Goal: Information Seeking & Learning: Check status

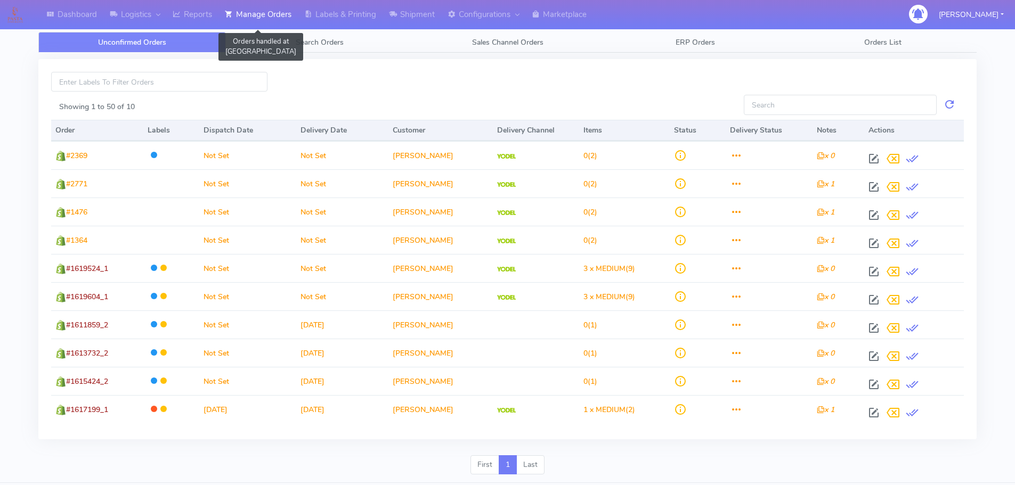
click at [221, 12] on link "Manage Orders" at bounding box center [257, 14] width 79 height 29
click at [195, 11] on link "Reports" at bounding box center [192, 14] width 52 height 29
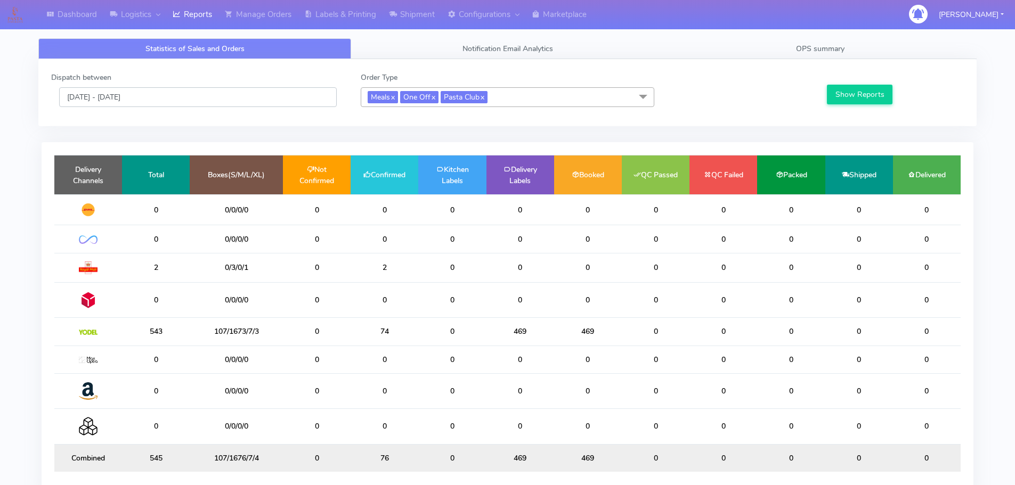
click at [185, 99] on input "[DATE] - [DATE]" at bounding box center [198, 97] width 278 height 20
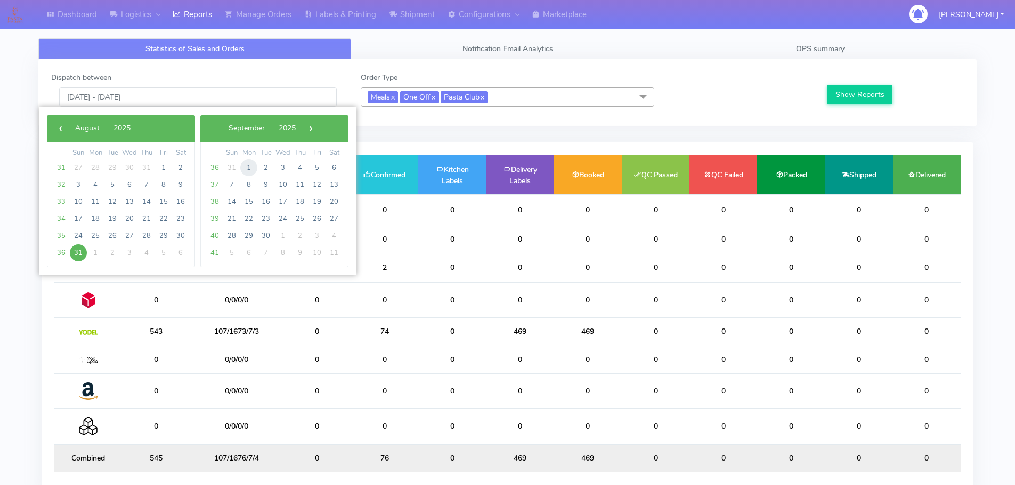
click at [250, 172] on span "1" at bounding box center [248, 167] width 17 height 17
click at [250, 172] on span "29" at bounding box center [248, 167] width 17 height 17
click at [92, 168] on span "1" at bounding box center [95, 167] width 17 height 17
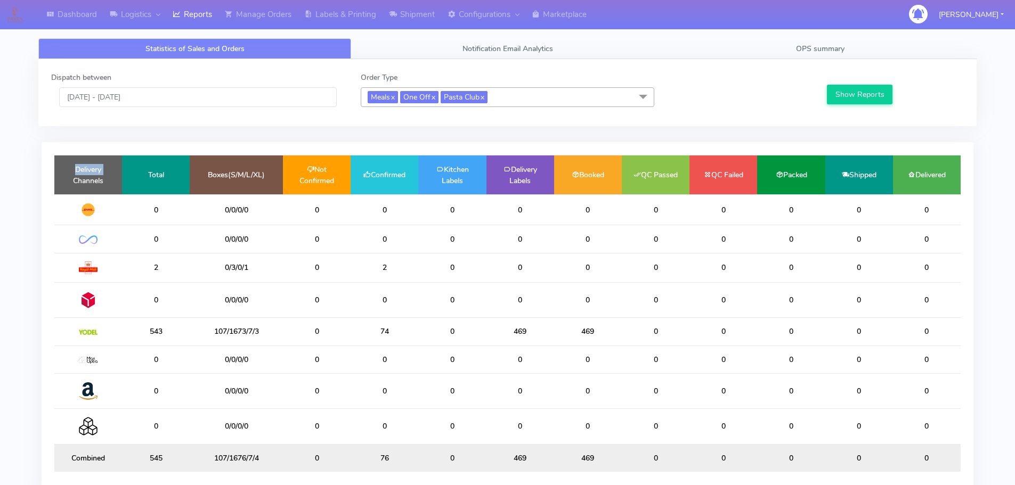
click at [92, 168] on td "Delivery Channels" at bounding box center [88, 175] width 68 height 39
click at [865, 100] on button "Show Reports" at bounding box center [860, 95] width 66 height 20
click at [162, 98] on input "[DATE] - [DATE]" at bounding box center [198, 97] width 278 height 20
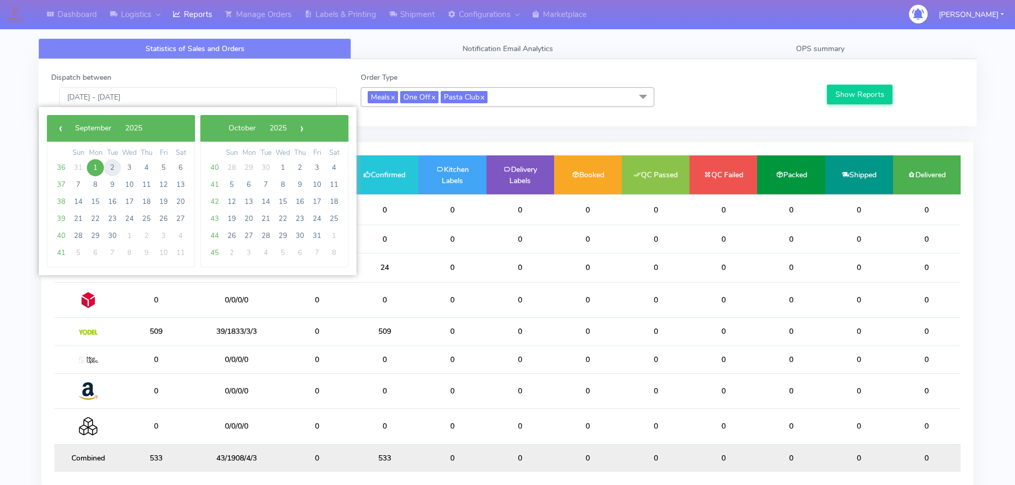
click at [112, 167] on span "2" at bounding box center [112, 167] width 17 height 17
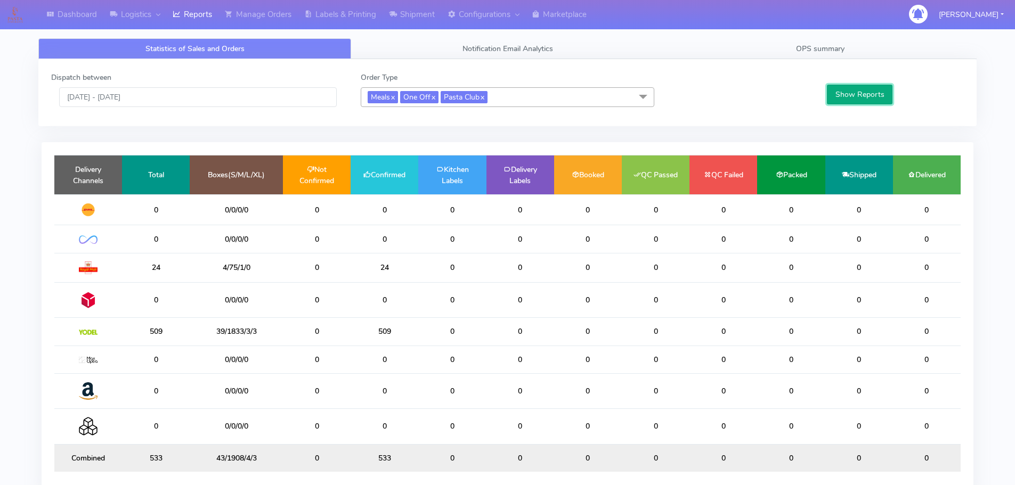
click at [853, 101] on button "Show Reports" at bounding box center [860, 95] width 66 height 20
click at [189, 94] on input "02/09/2025 - 02/09/2025" at bounding box center [198, 97] width 278 height 20
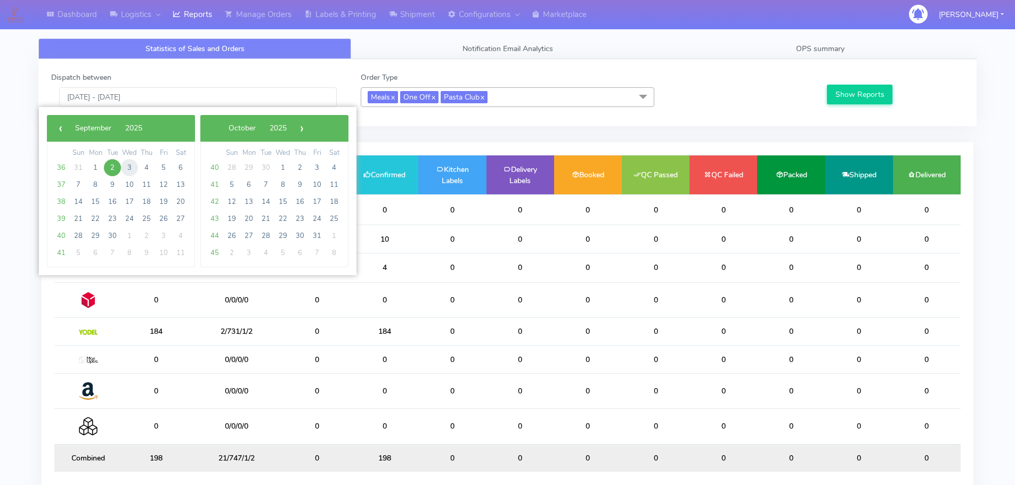
click at [127, 161] on span "3" at bounding box center [129, 167] width 17 height 17
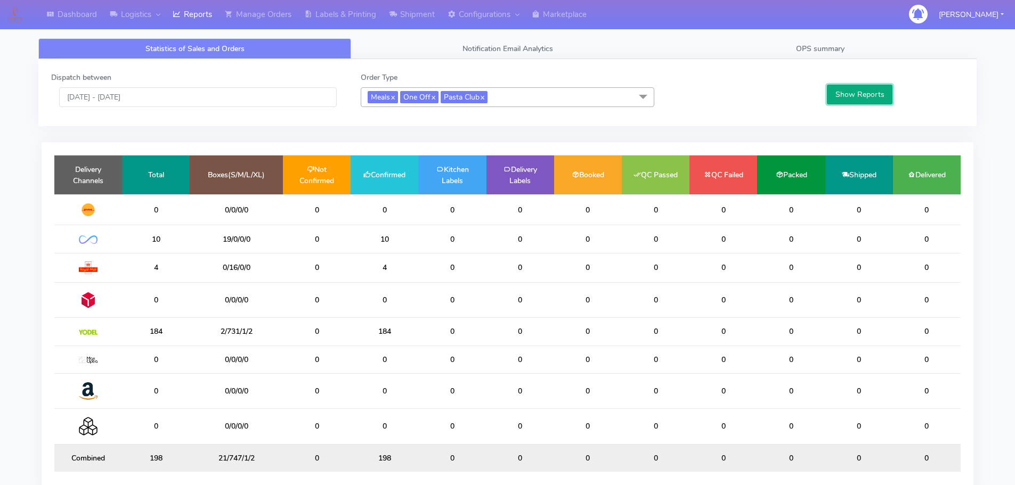
click at [879, 95] on button "Show Reports" at bounding box center [860, 95] width 66 height 20
click at [262, 92] on input "03/09/2025 - 03/09/2025" at bounding box center [198, 97] width 278 height 20
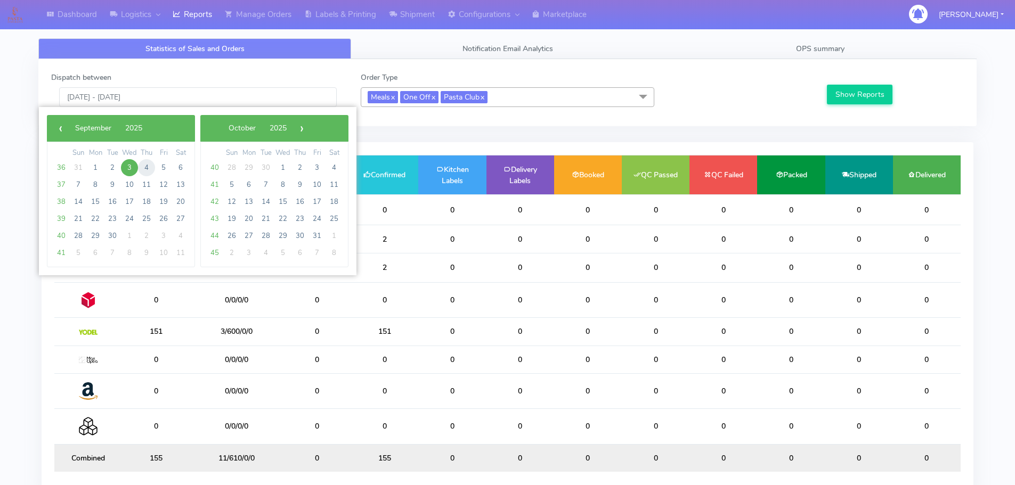
click at [149, 172] on span "4" at bounding box center [146, 167] width 17 height 17
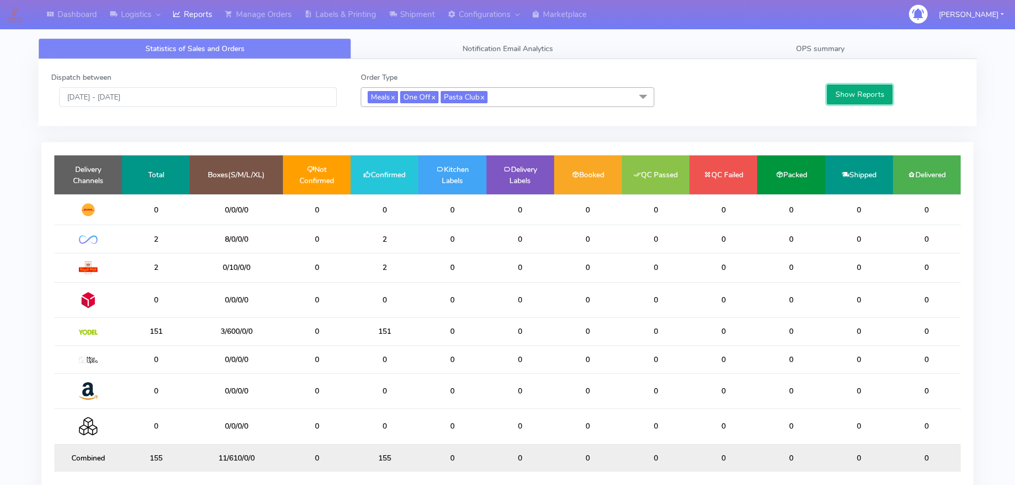
click at [850, 94] on button "Show Reports" at bounding box center [860, 95] width 66 height 20
click at [186, 101] on input "04/09/2025 - 04/09/2025" at bounding box center [198, 97] width 278 height 20
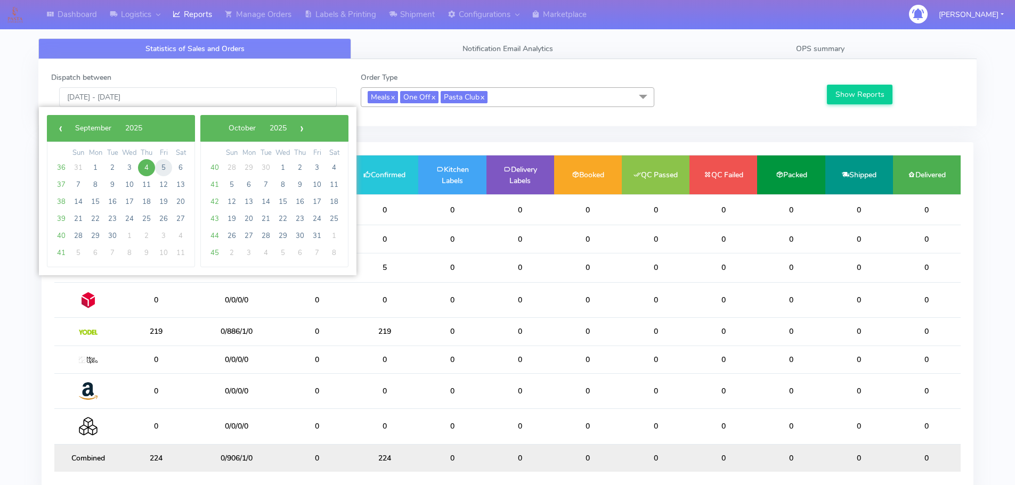
click at [160, 175] on span "5" at bounding box center [163, 167] width 17 height 17
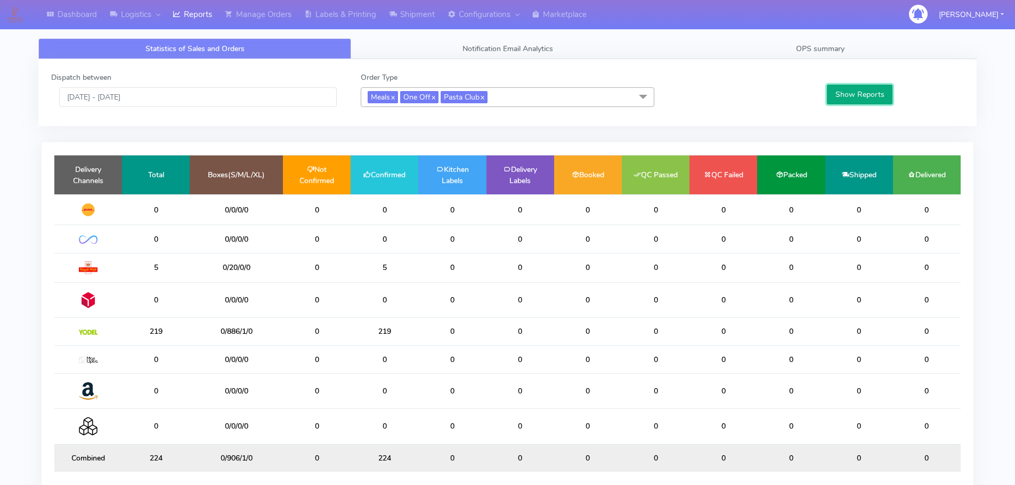
click at [867, 94] on button "Show Reports" at bounding box center [860, 95] width 66 height 20
click at [244, 99] on input "05/09/2025 - 05/09/2025" at bounding box center [198, 97] width 278 height 20
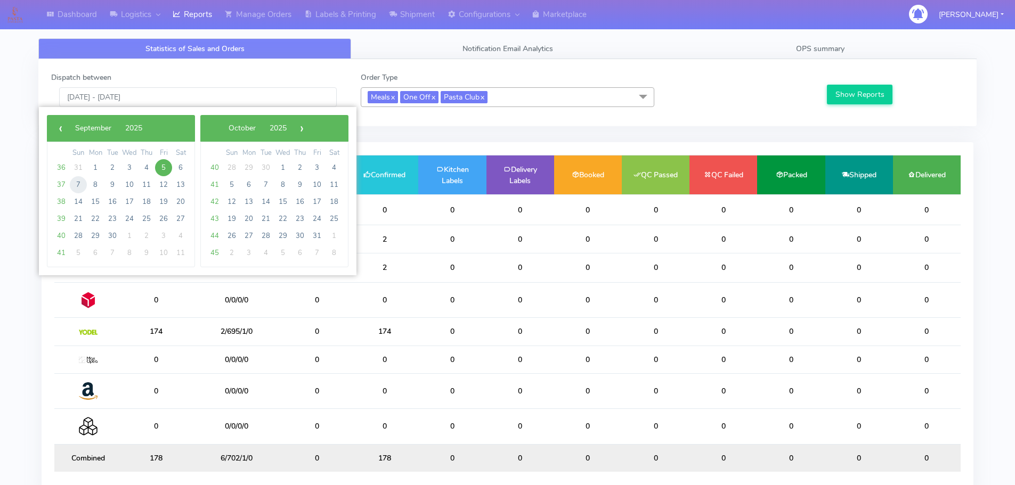
click at [75, 183] on span "7" at bounding box center [78, 184] width 17 height 17
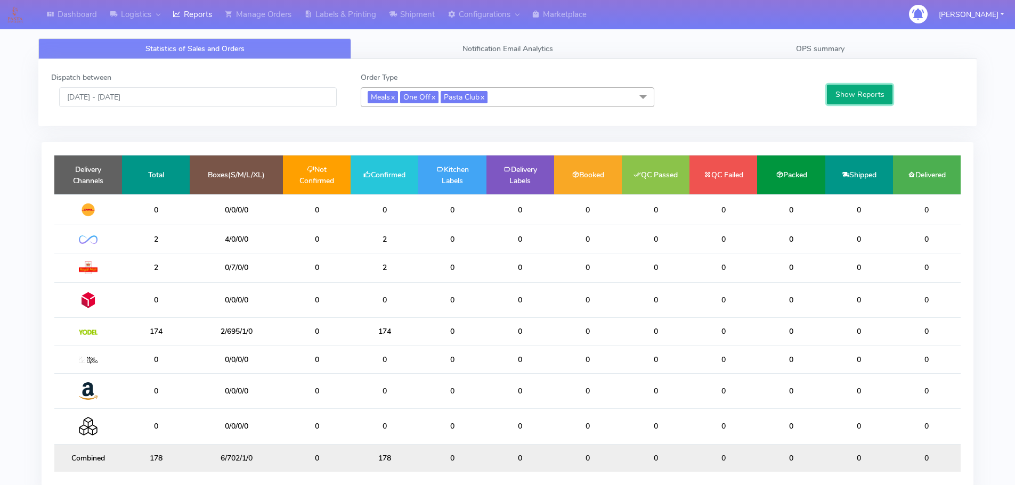
click at [881, 95] on button "Show Reports" at bounding box center [860, 95] width 66 height 20
click at [124, 94] on input "07/09/2025 - 07/09/2025" at bounding box center [198, 97] width 278 height 20
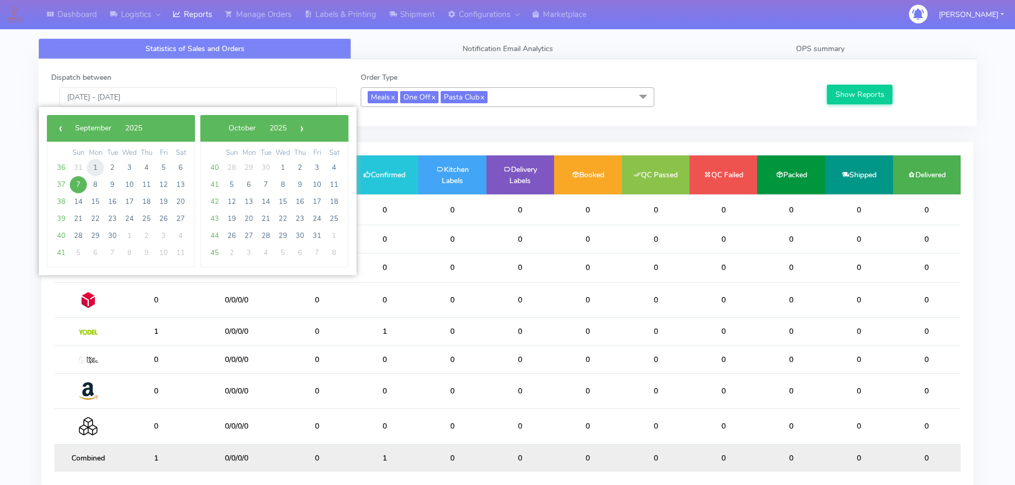
click at [92, 169] on span "1" at bounding box center [95, 167] width 17 height 17
click at [163, 171] on span "5" at bounding box center [163, 167] width 17 height 17
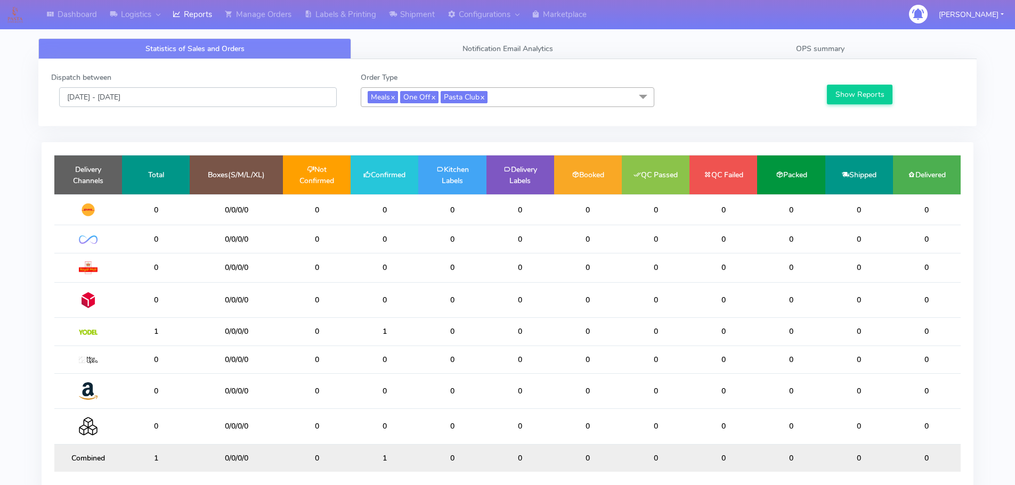
click at [184, 97] on input "[DATE] - [DATE]" at bounding box center [198, 97] width 278 height 20
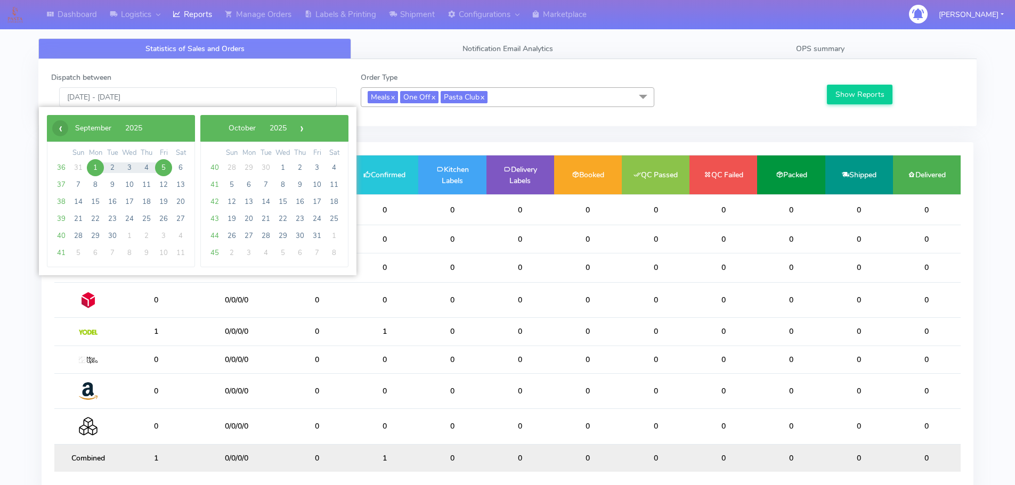
click at [56, 128] on span "‹" at bounding box center [60, 128] width 16 height 16
click at [81, 250] on span "31" at bounding box center [78, 253] width 17 height 17
click at [324, 172] on span "5" at bounding box center [316, 167] width 17 height 17
type input "31/08/2025 - 05/09/2025"
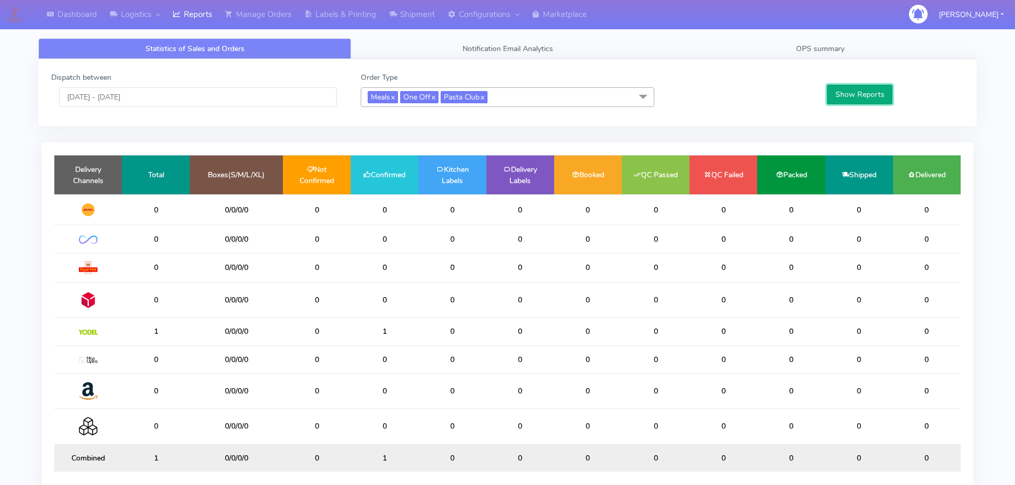
click at [869, 95] on button "Show Reports" at bounding box center [860, 95] width 66 height 20
click at [800, 46] on span "OPS summary" at bounding box center [820, 49] width 48 height 10
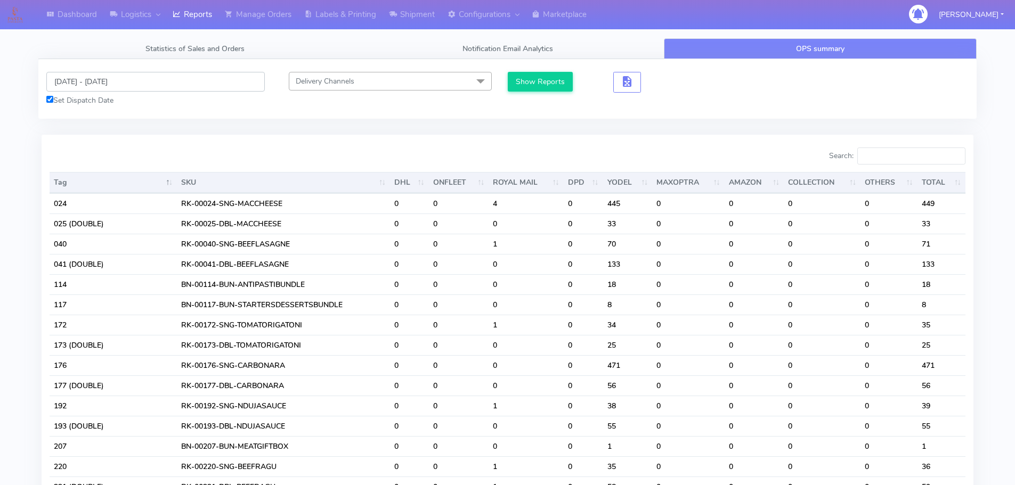
click at [148, 76] on input "[DATE] - [DATE]" at bounding box center [155, 82] width 218 height 20
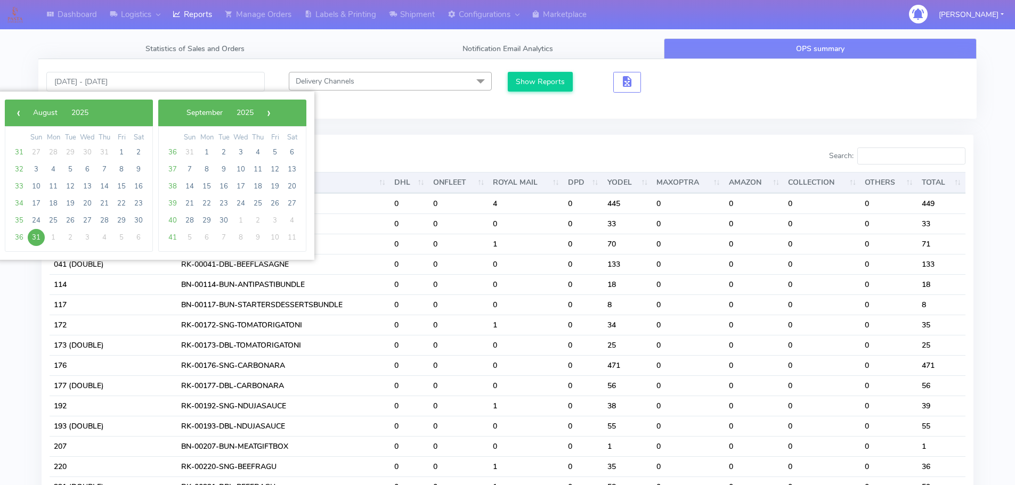
click at [35, 241] on span "31" at bounding box center [36, 237] width 17 height 17
click at [272, 153] on span "5" at bounding box center [274, 152] width 17 height 17
type input "31/08/2025 - 05/09/2025"
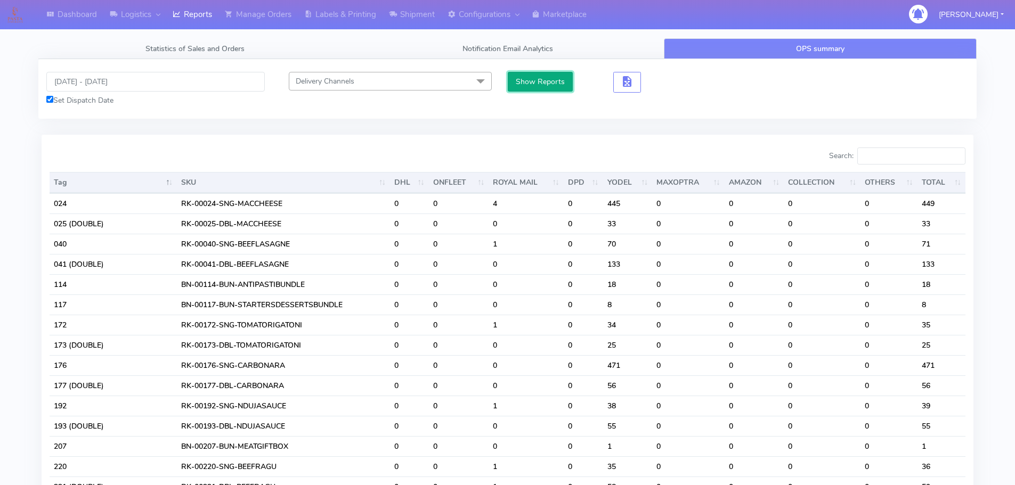
click at [544, 77] on button "Show Reports" at bounding box center [541, 82] width 66 height 20
click at [904, 157] on input "Search:" at bounding box center [911, 156] width 108 height 17
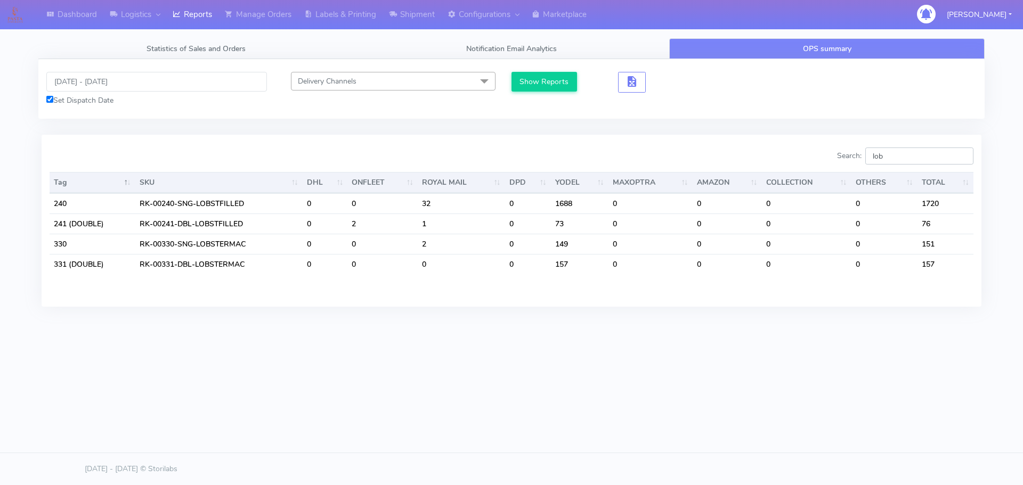
drag, startPoint x: 901, startPoint y: 154, endPoint x: 799, endPoint y: 163, distance: 103.2
click at [799, 163] on div "Search: lob" at bounding box center [746, 158] width 454 height 21
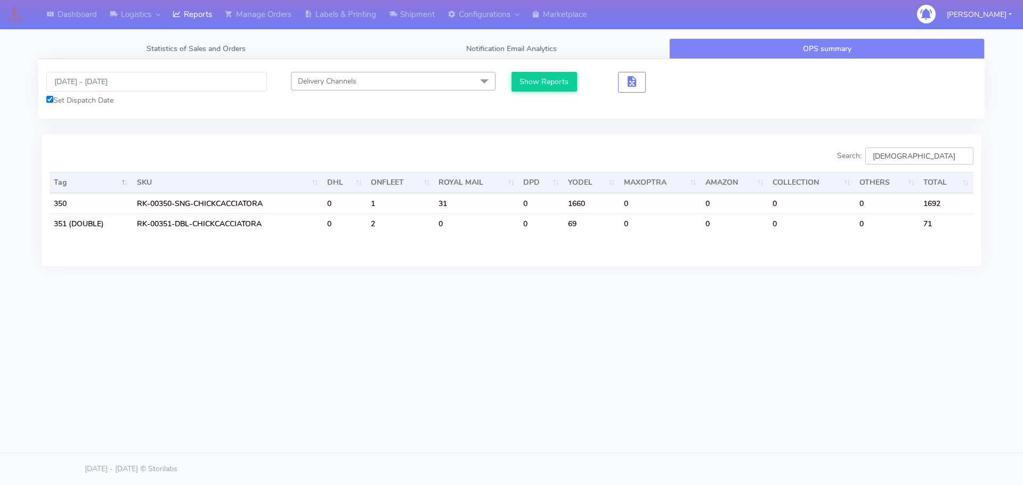
drag, startPoint x: 907, startPoint y: 162, endPoint x: 864, endPoint y: 160, distance: 43.7
click at [864, 160] on label "Search: chick" at bounding box center [905, 156] width 136 height 17
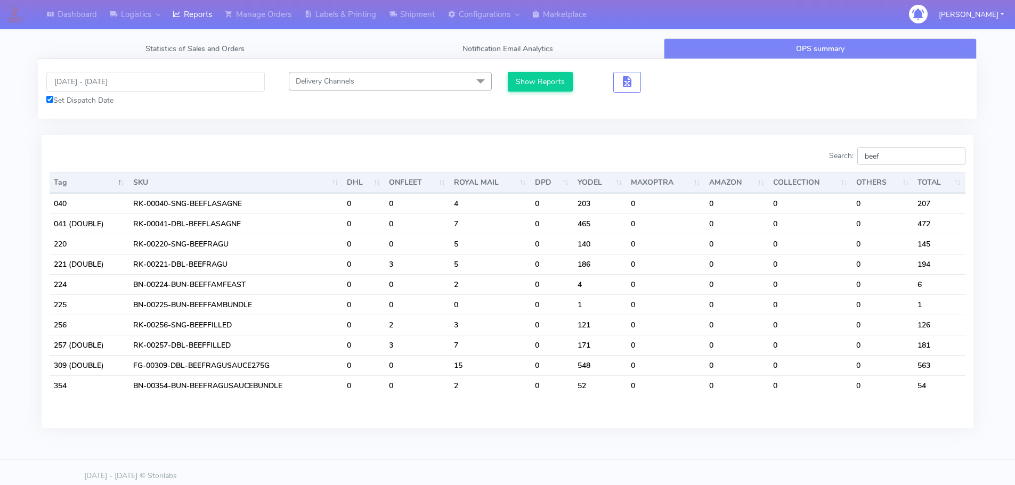
drag, startPoint x: 890, startPoint y: 151, endPoint x: 828, endPoint y: 159, distance: 62.9
click at [828, 159] on div "Search: beef" at bounding box center [741, 158] width 450 height 21
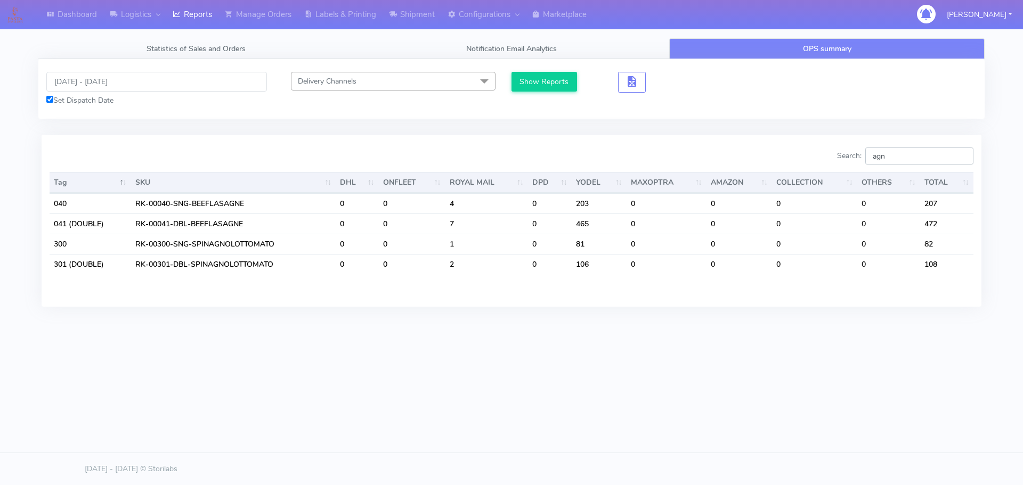
drag, startPoint x: 904, startPoint y: 161, endPoint x: 865, endPoint y: 165, distance: 39.1
click at [865, 165] on label "Search: agn" at bounding box center [905, 156] width 136 height 17
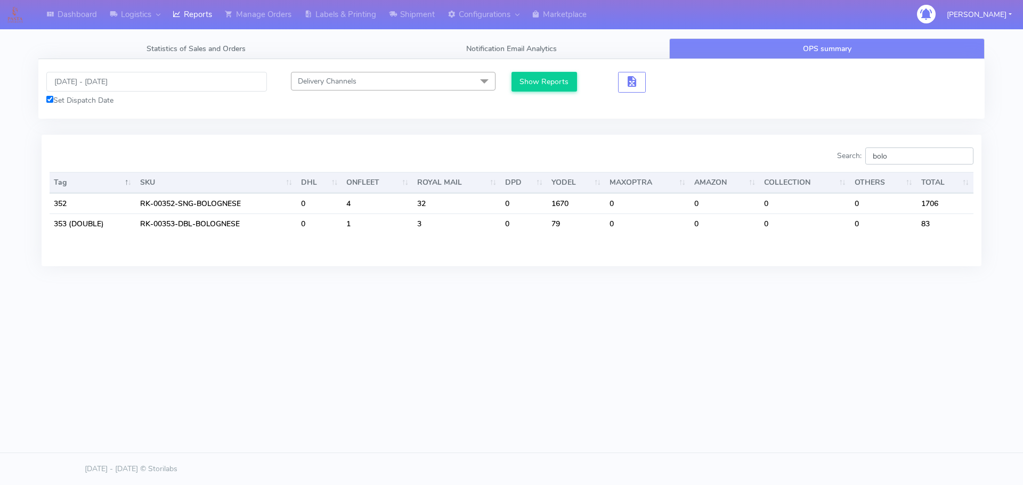
drag, startPoint x: 904, startPoint y: 161, endPoint x: 811, endPoint y: 169, distance: 92.5
click at [811, 169] on div "Search: bolo Tag SKU DHL ONFLEET ROYAL MAIL DPD YODEL MAXOPTRA AMAZON COLLECTIO…" at bounding box center [512, 200] width 924 height 105
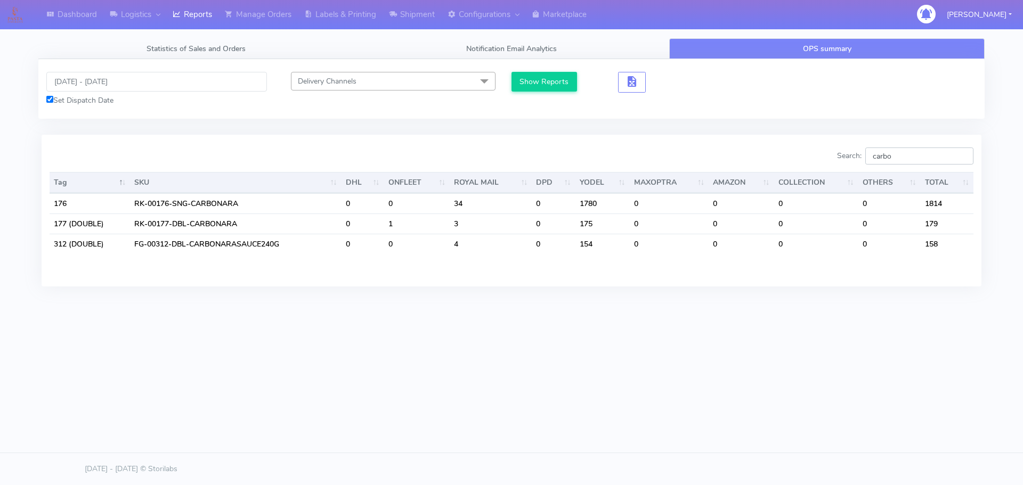
drag, startPoint x: 898, startPoint y: 161, endPoint x: 868, endPoint y: 165, distance: 30.5
click at [868, 165] on label "Search: carbo" at bounding box center [905, 156] width 136 height 17
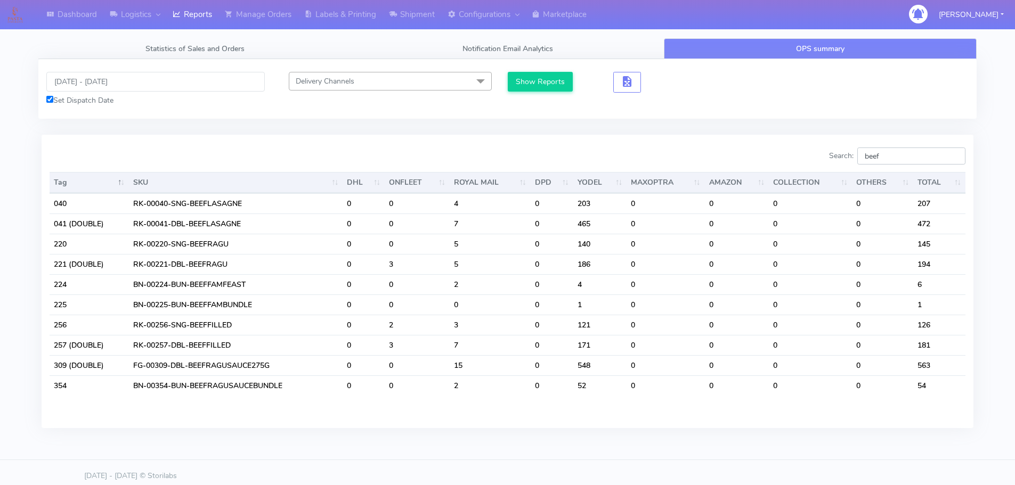
drag, startPoint x: 902, startPoint y: 156, endPoint x: 841, endPoint y: 163, distance: 61.7
click at [841, 163] on label "Search: beef" at bounding box center [897, 156] width 136 height 17
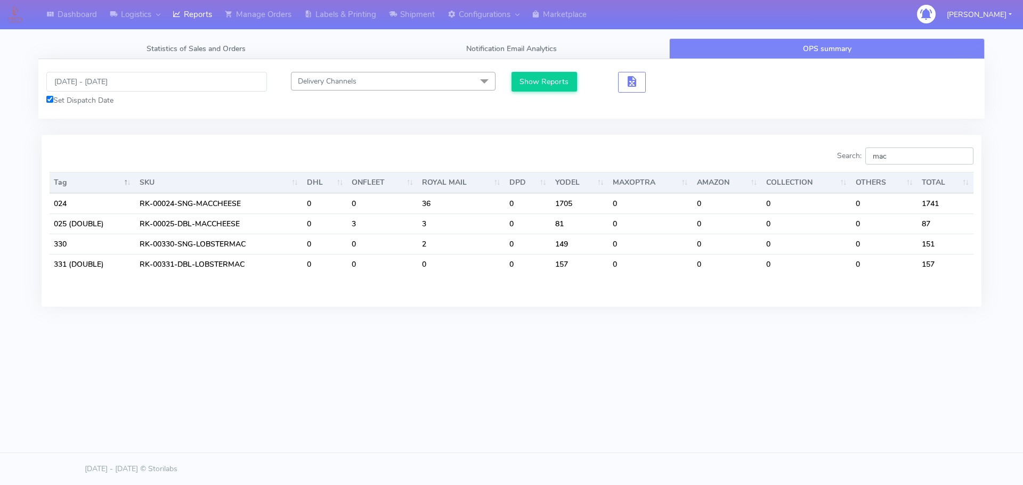
type input "mac"
click at [191, 80] on input "31/08/2025 - 05/09/2025" at bounding box center [156, 82] width 221 height 20
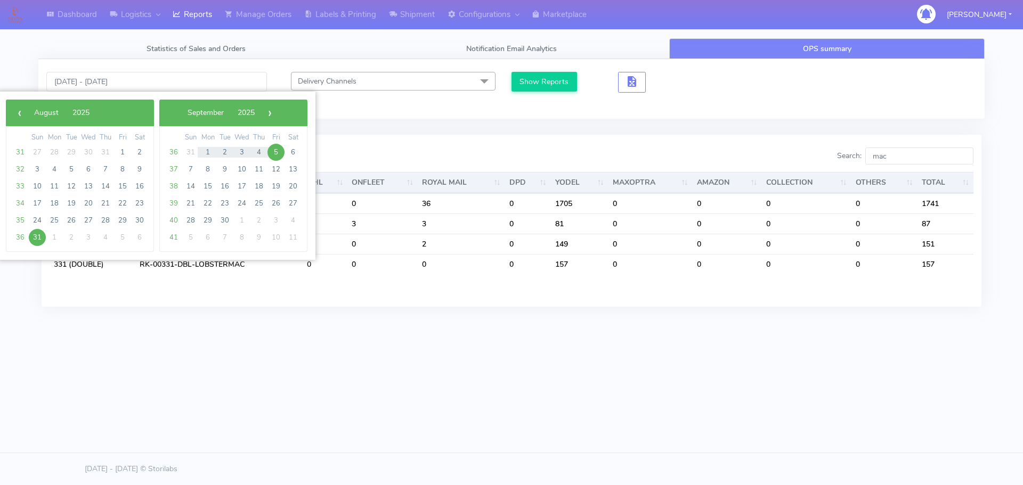
click at [36, 241] on span "31" at bounding box center [37, 237] width 17 height 17
click at [226, 152] on span "2" at bounding box center [224, 152] width 17 height 17
type input "31/08/2025 - 02/09/2025"
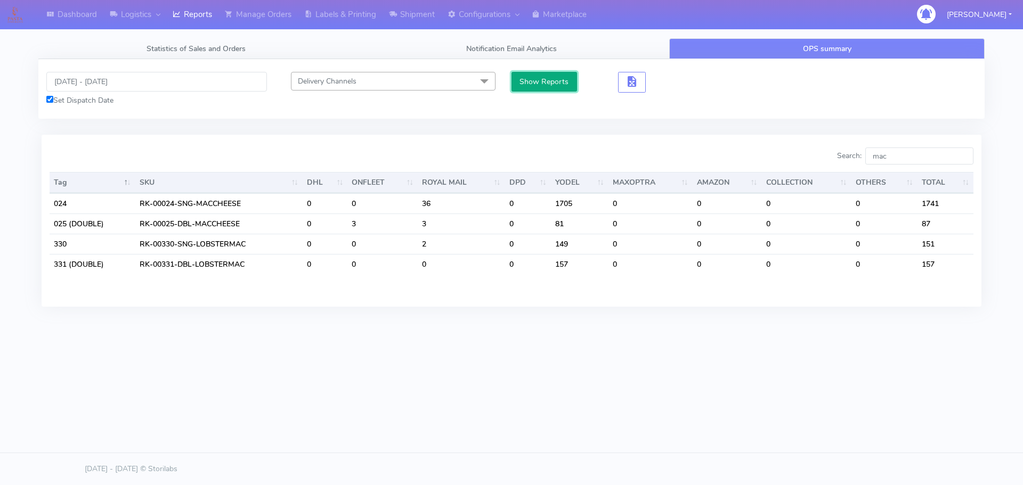
click at [543, 81] on button "Show Reports" at bounding box center [544, 82] width 66 height 20
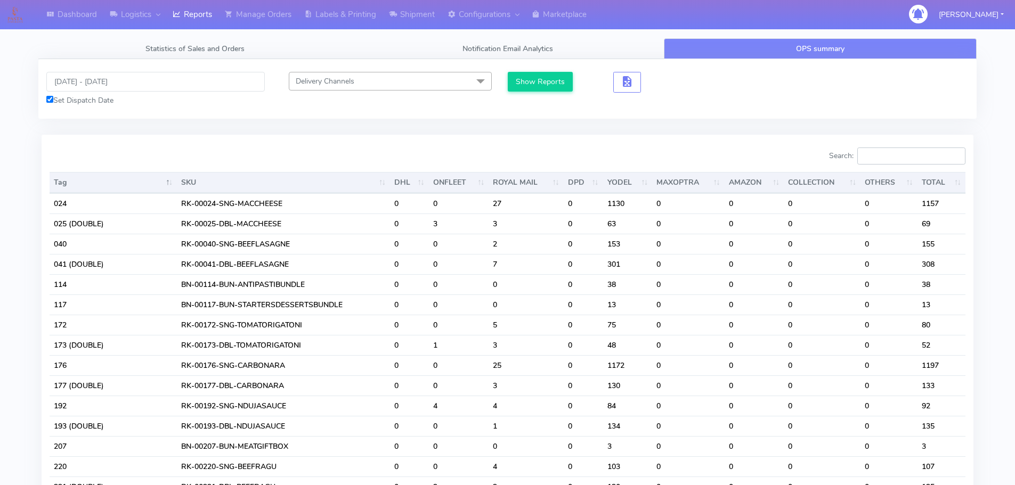
click at [889, 161] on input "Search:" at bounding box center [911, 156] width 108 height 17
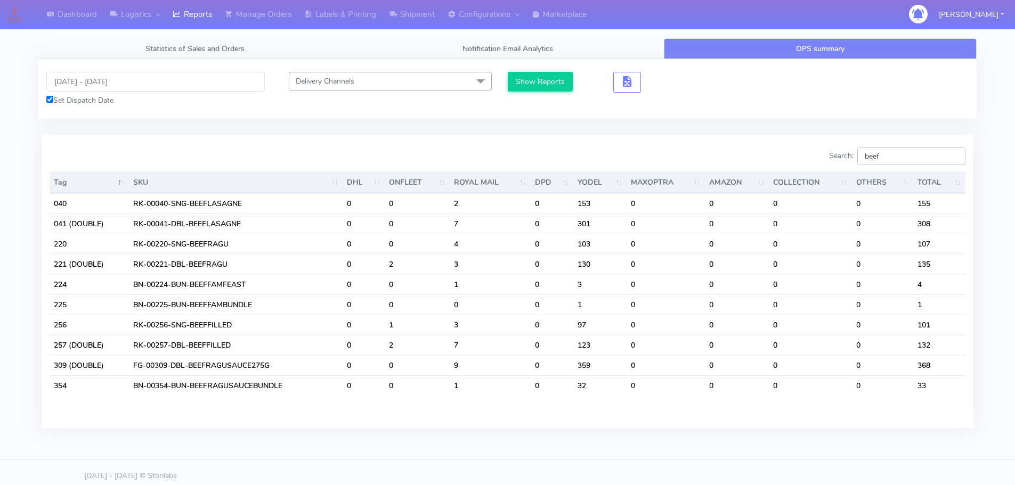
drag, startPoint x: 892, startPoint y: 162, endPoint x: 802, endPoint y: 162, distance: 89.5
click at [802, 162] on div "Search: beef" at bounding box center [741, 158] width 450 height 21
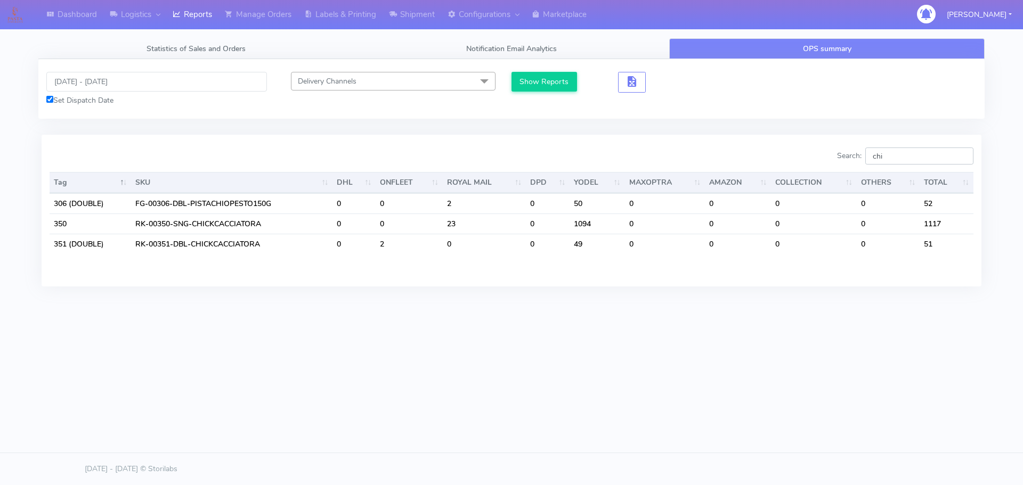
drag, startPoint x: 899, startPoint y: 154, endPoint x: 846, endPoint y: 162, distance: 54.0
click at [846, 162] on label "Search: chi" at bounding box center [905, 156] width 136 height 17
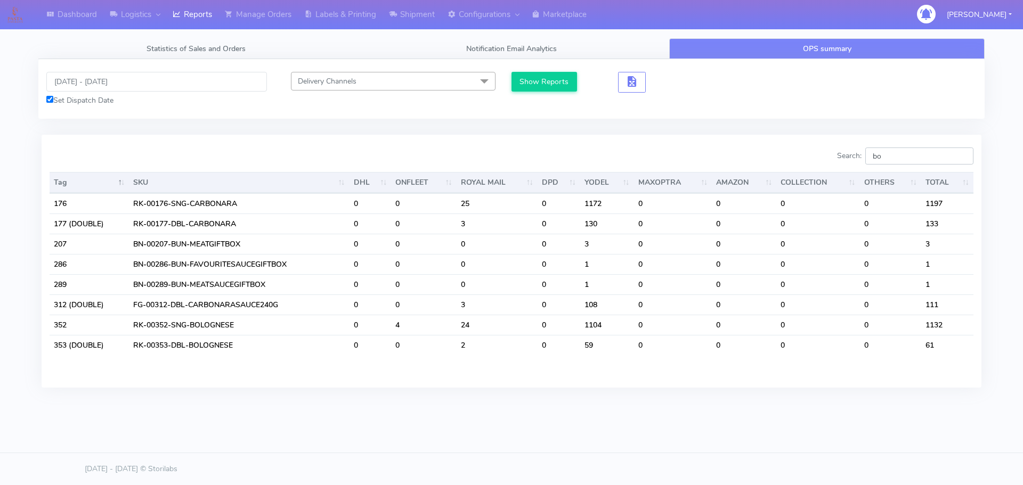
type input "bo"
click at [211, 89] on input "31/08/2025 - 02/09/2025" at bounding box center [156, 82] width 221 height 20
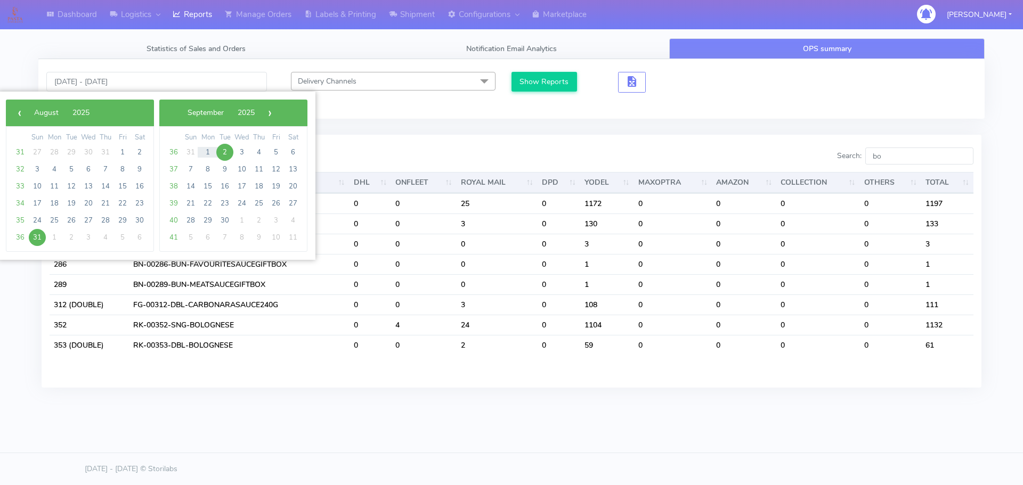
click at [36, 235] on span "31" at bounding box center [37, 237] width 17 height 17
click at [207, 144] on td "1" at bounding box center [207, 152] width 17 height 17
click at [206, 152] on span "1" at bounding box center [207, 152] width 17 height 17
type input "31/08/2025 - 01/09/2025"
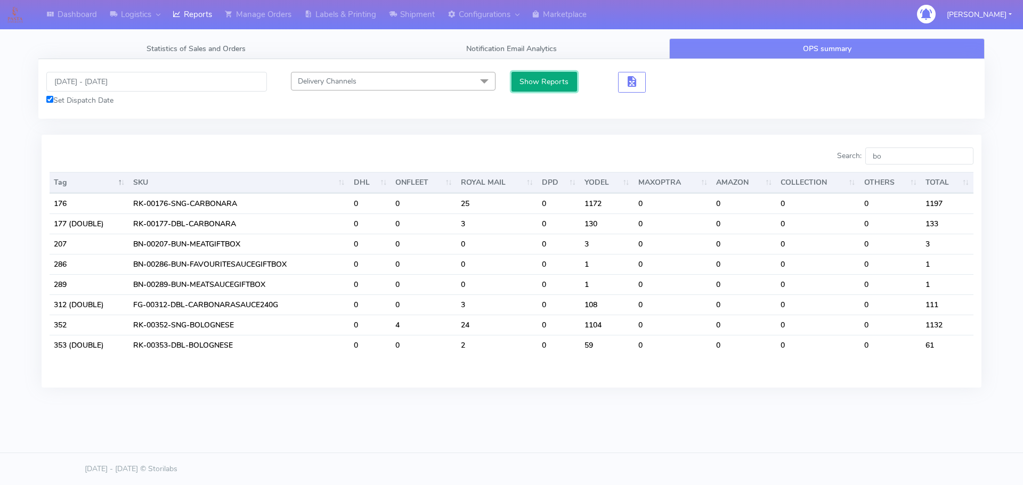
click at [538, 81] on button "Show Reports" at bounding box center [544, 82] width 66 height 20
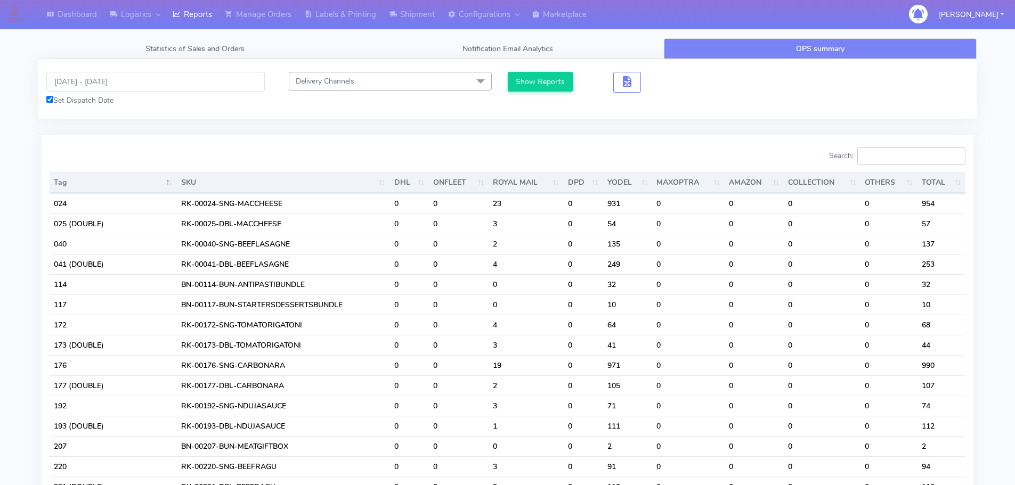
click at [921, 152] on input "Search:" at bounding box center [911, 156] width 108 height 17
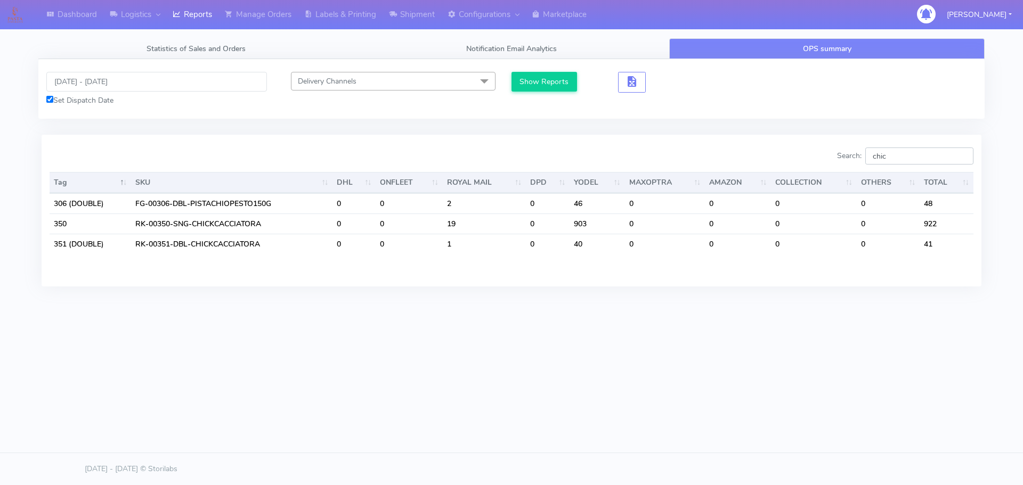
type input "chick"
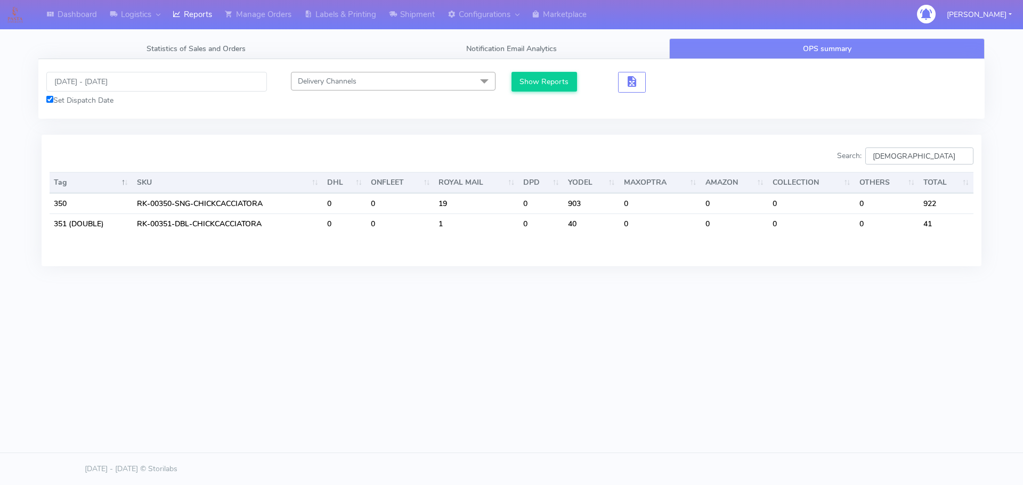
drag, startPoint x: 909, startPoint y: 152, endPoint x: 819, endPoint y: 154, distance: 90.6
click at [819, 154] on div "Search: chick" at bounding box center [746, 158] width 454 height 21
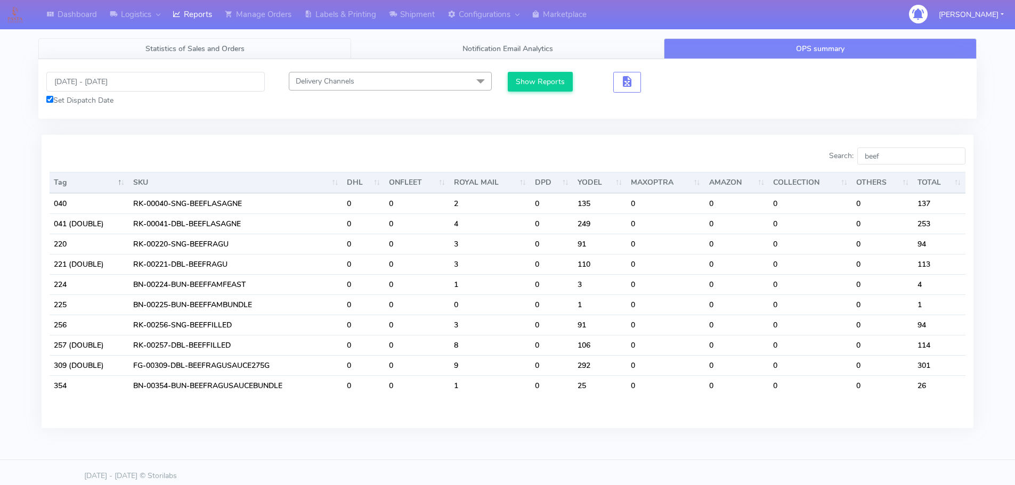
click at [283, 47] on link "Statistics of Sales and Orders" at bounding box center [194, 48] width 313 height 21
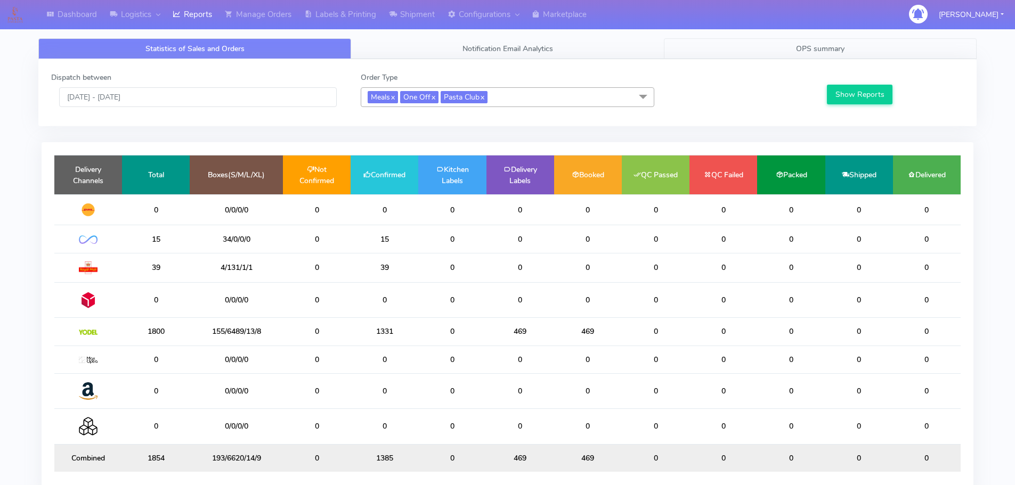
click at [745, 48] on link "OPS summary" at bounding box center [820, 48] width 313 height 21
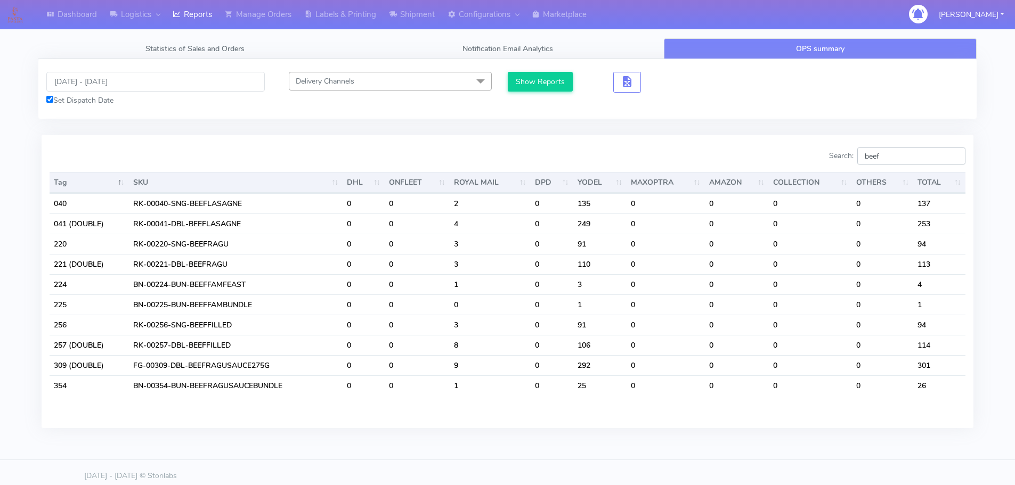
drag, startPoint x: 902, startPoint y: 158, endPoint x: 816, endPoint y: 158, distance: 86.8
click at [816, 158] on div "Search: beef" at bounding box center [741, 158] width 450 height 21
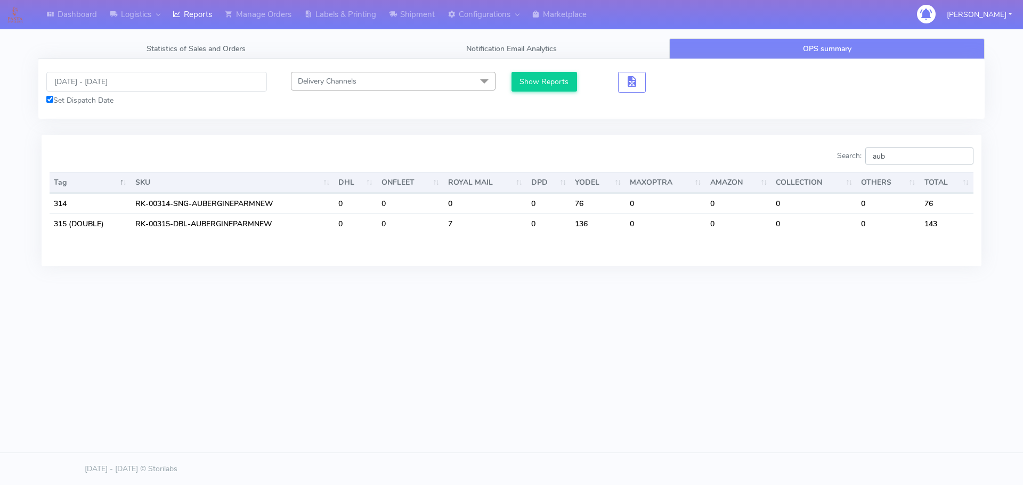
type input "aub"
click at [215, 78] on input "31/08/2025 - 01/09/2025" at bounding box center [156, 82] width 221 height 20
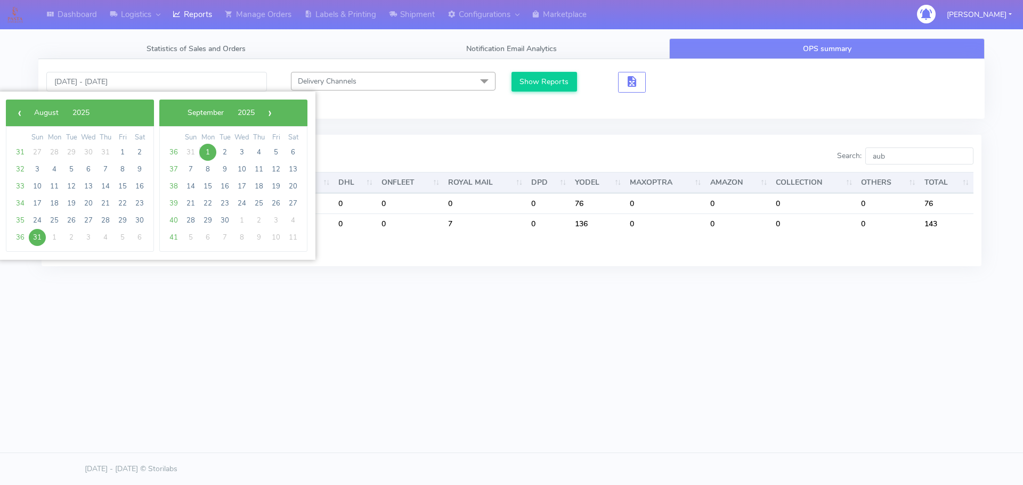
click at [32, 240] on span "31" at bounding box center [37, 237] width 17 height 17
click at [272, 151] on span "5" at bounding box center [275, 152] width 17 height 17
type input "31/08/2025 - 05/09/2025"
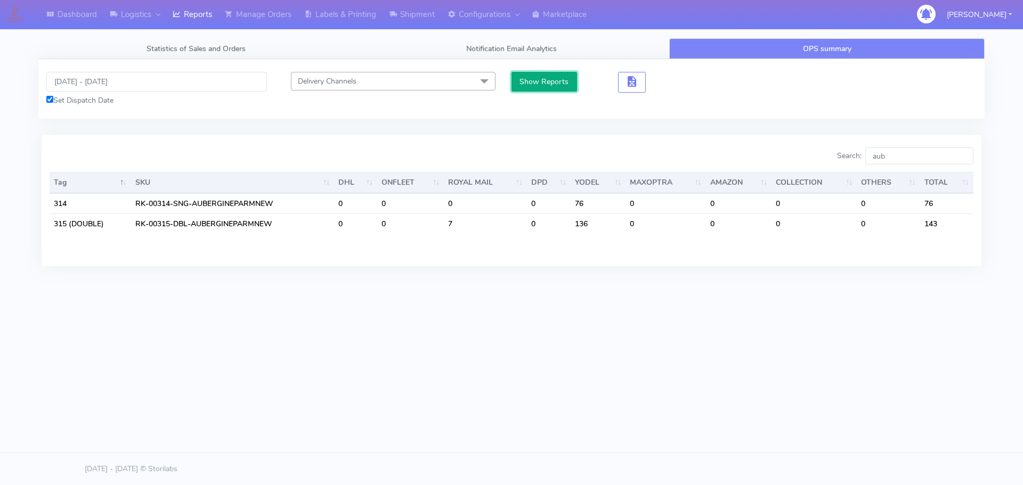
click at [557, 83] on button "Show Reports" at bounding box center [544, 82] width 66 height 20
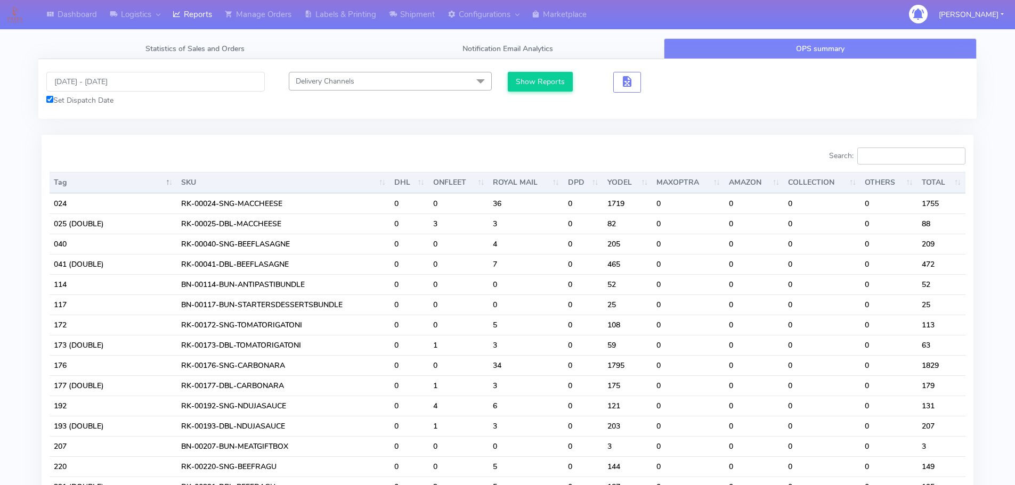
click at [908, 157] on input "Search:" at bounding box center [911, 156] width 108 height 17
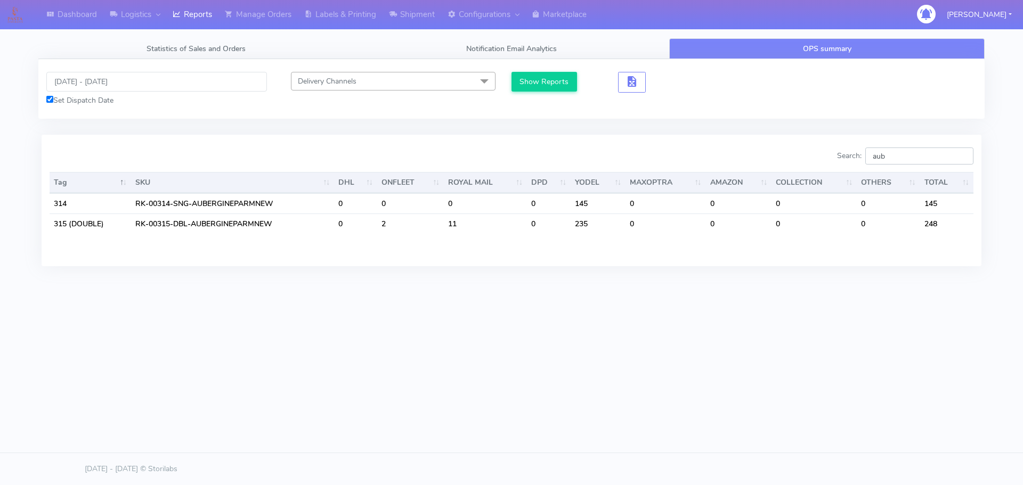
click at [854, 158] on label "Search: aub" at bounding box center [905, 156] width 136 height 17
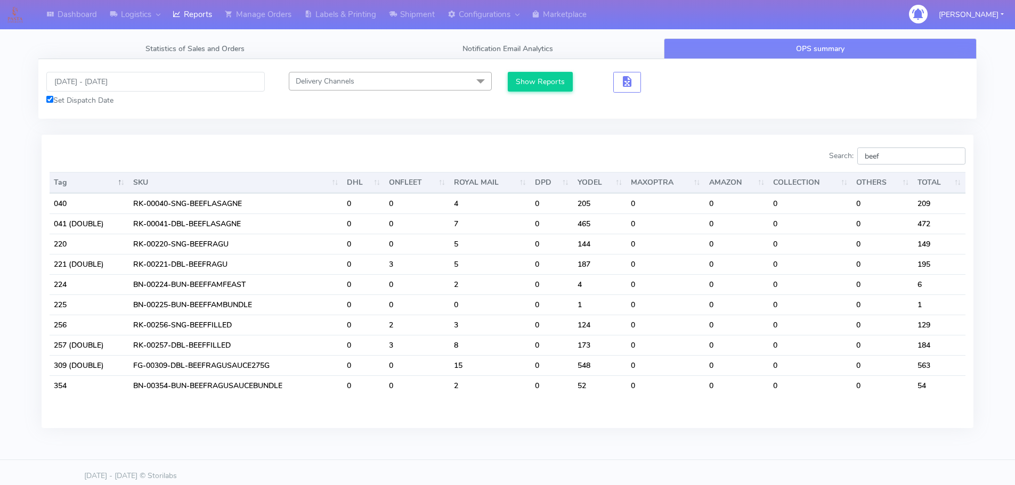
type input "beef"
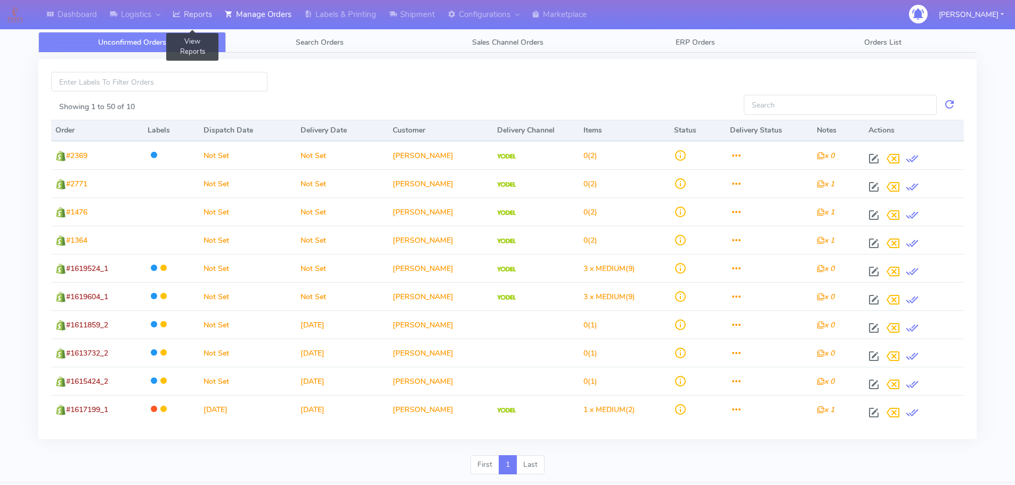
click at [209, 15] on link "Reports" at bounding box center [192, 14] width 52 height 29
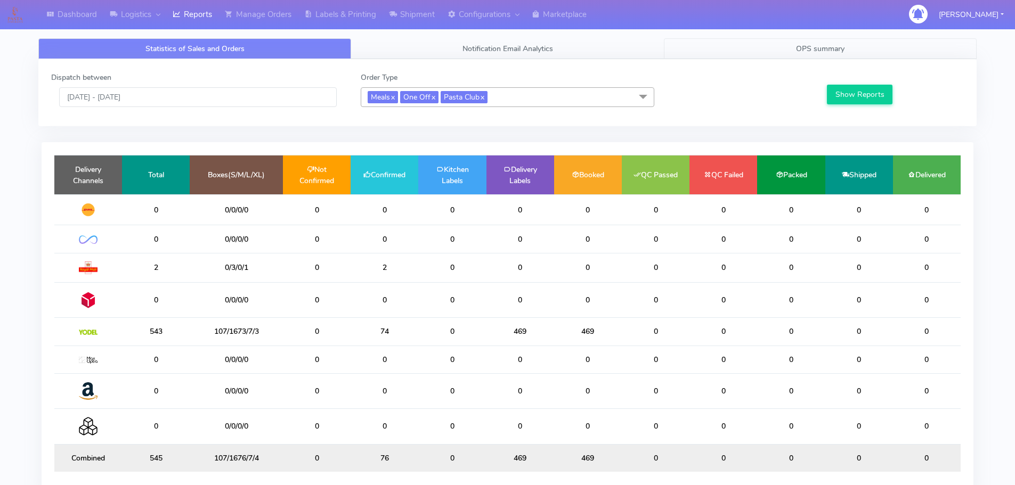
click at [826, 50] on span "OPS summary" at bounding box center [820, 49] width 48 height 10
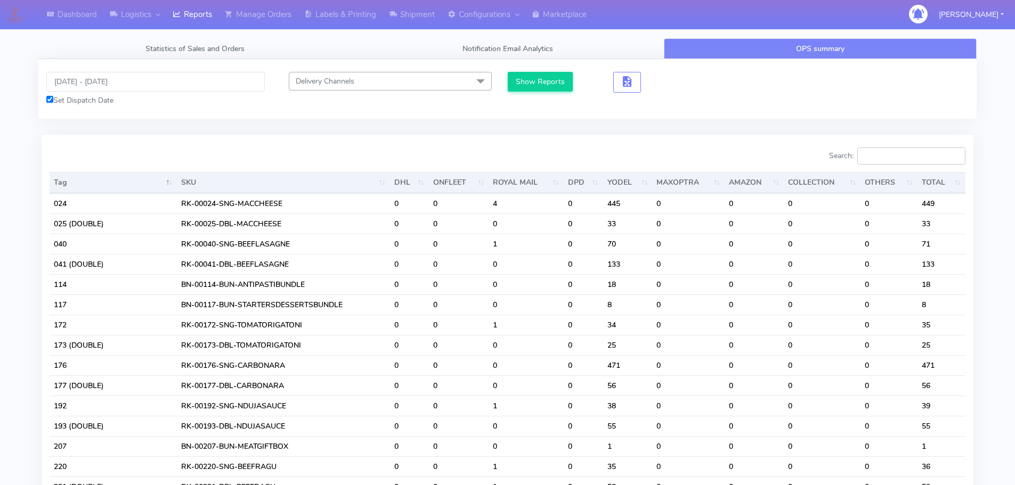
click at [878, 153] on input "Search:" at bounding box center [911, 156] width 108 height 17
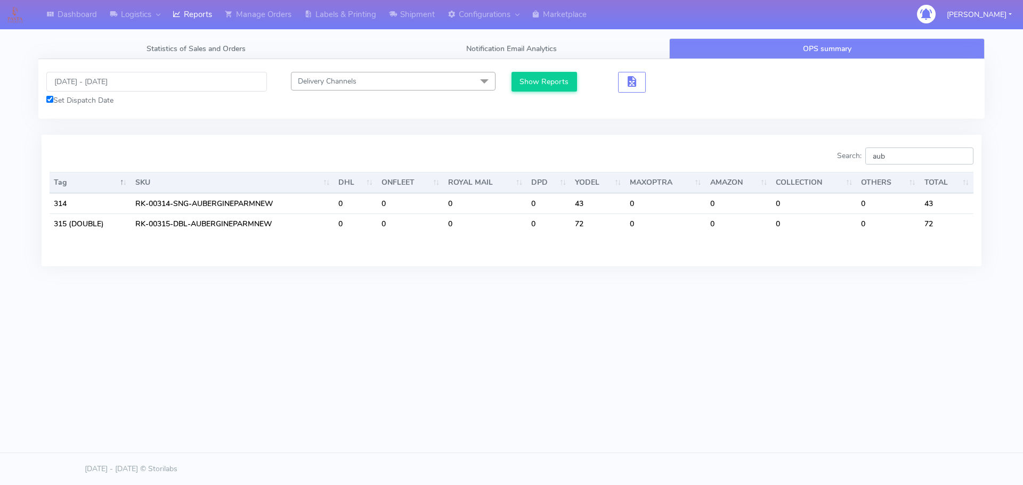
type input "aub"
click at [211, 75] on input "[DATE] - [DATE]" at bounding box center [156, 82] width 221 height 20
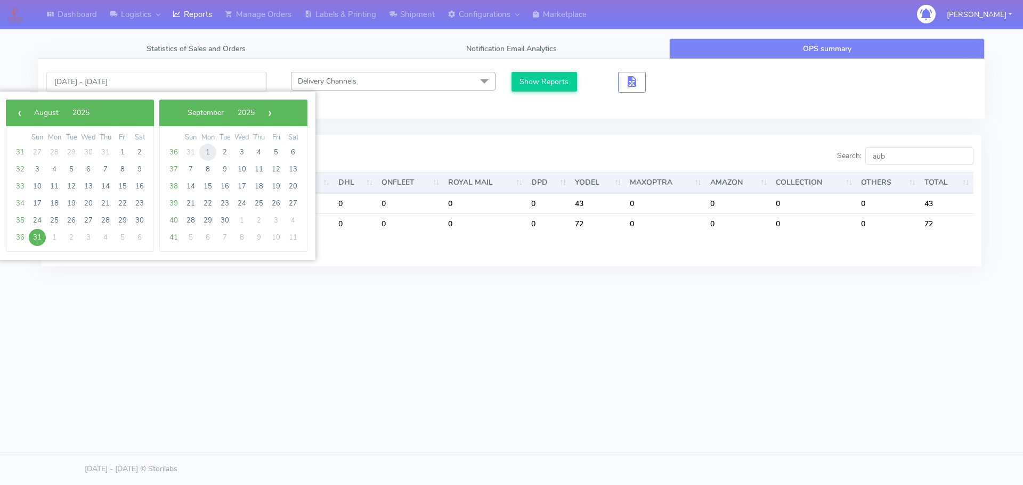
click at [200, 152] on span "1" at bounding box center [207, 152] width 17 height 17
click at [200, 152] on span "29" at bounding box center [207, 152] width 17 height 17
click at [47, 150] on span "1" at bounding box center [54, 152] width 17 height 17
type input "[DATE] - [DATE]"
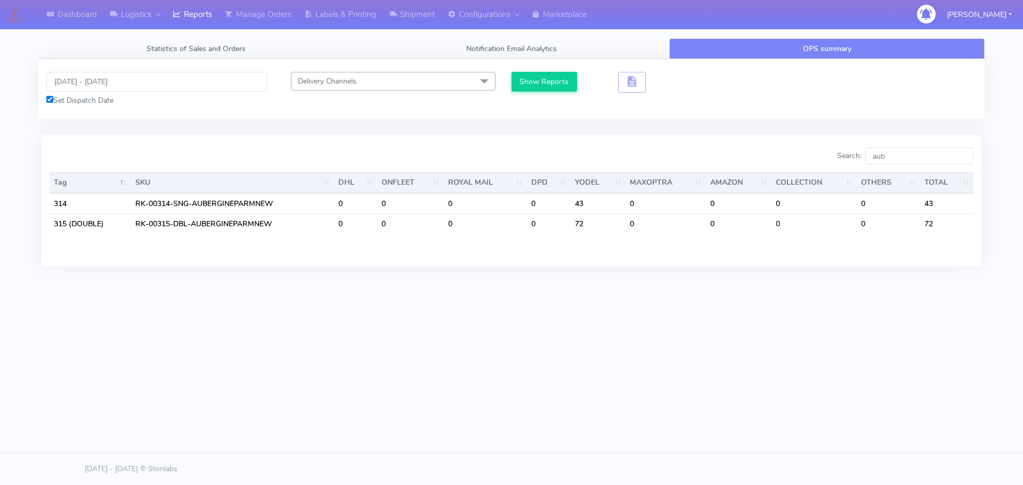
click at [47, 150] on div at bounding box center [277, 158] width 470 height 21
click at [551, 78] on button "Show Reports" at bounding box center [544, 82] width 66 height 20
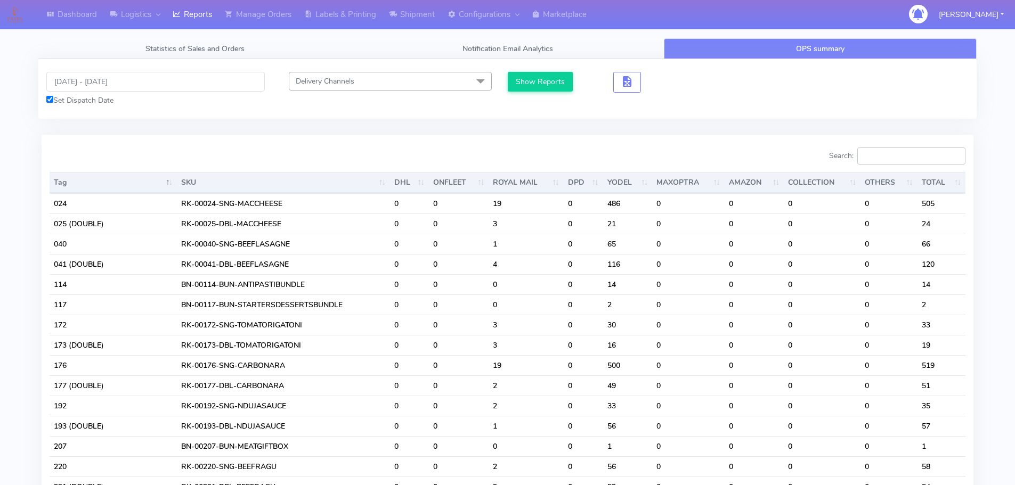
click at [899, 158] on input "Search:" at bounding box center [911, 156] width 108 height 17
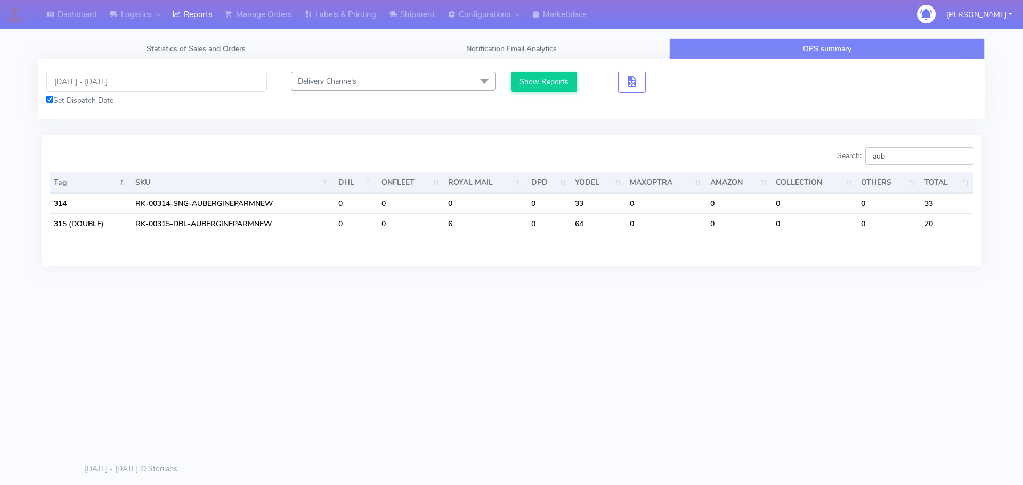
type input "aub"
click at [177, 78] on input "[DATE] - [DATE]" at bounding box center [156, 82] width 221 height 20
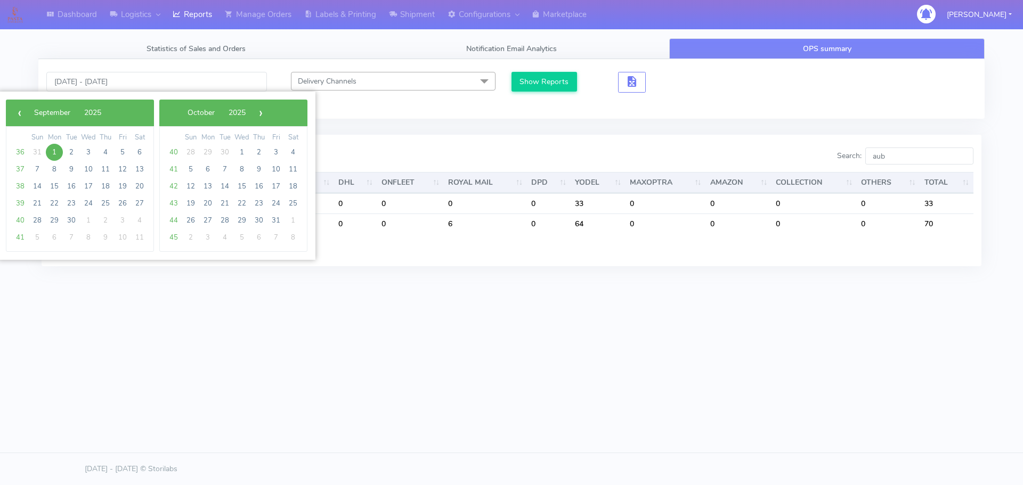
click at [57, 151] on span "1" at bounding box center [54, 152] width 17 height 17
click at [119, 156] on span "5" at bounding box center [122, 152] width 17 height 17
type input "[DATE] - [DATE]"
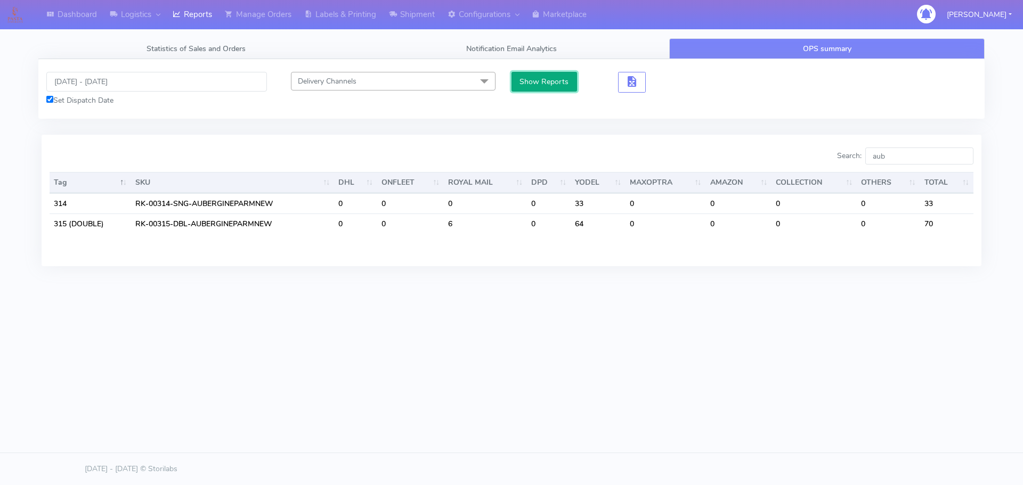
click at [536, 82] on button "Show Reports" at bounding box center [544, 82] width 66 height 20
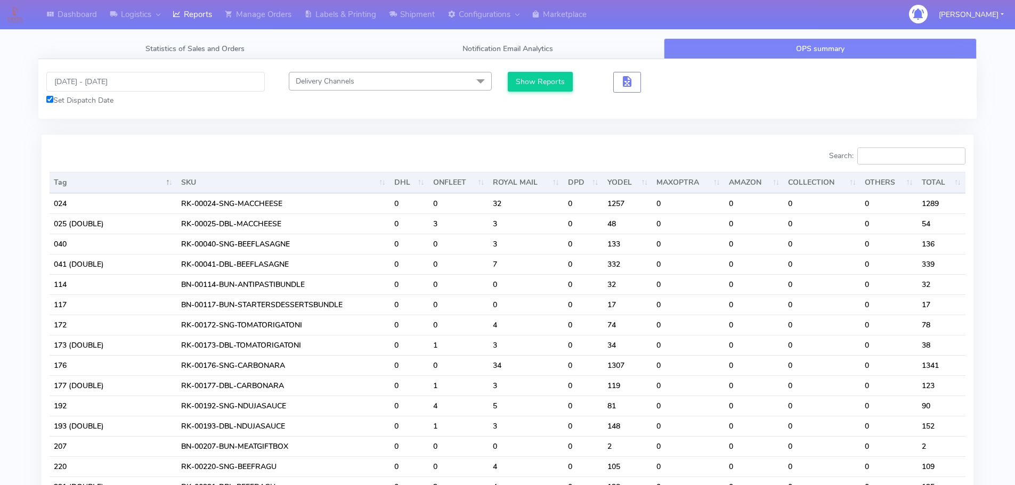
click at [915, 158] on input "Search:" at bounding box center [911, 156] width 108 height 17
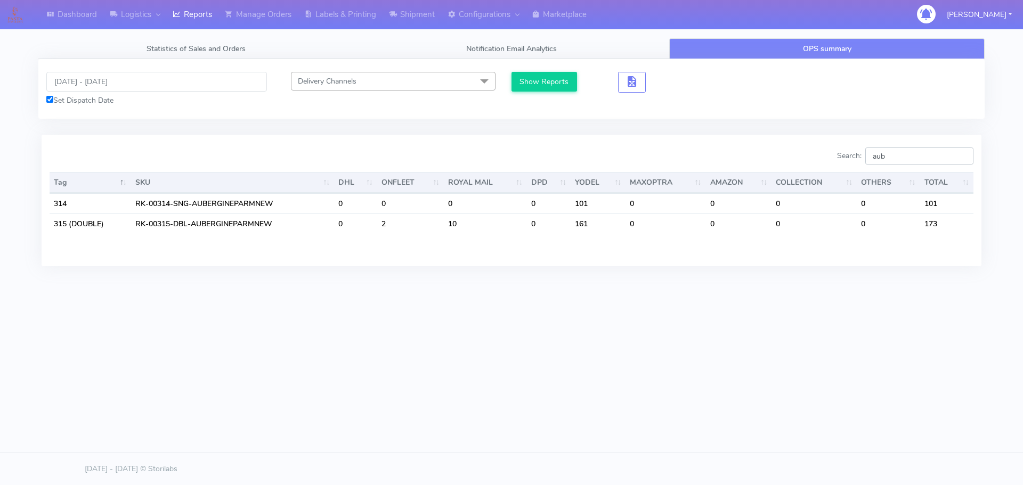
type input "aub"
